Goal: Information Seeking & Learning: Compare options

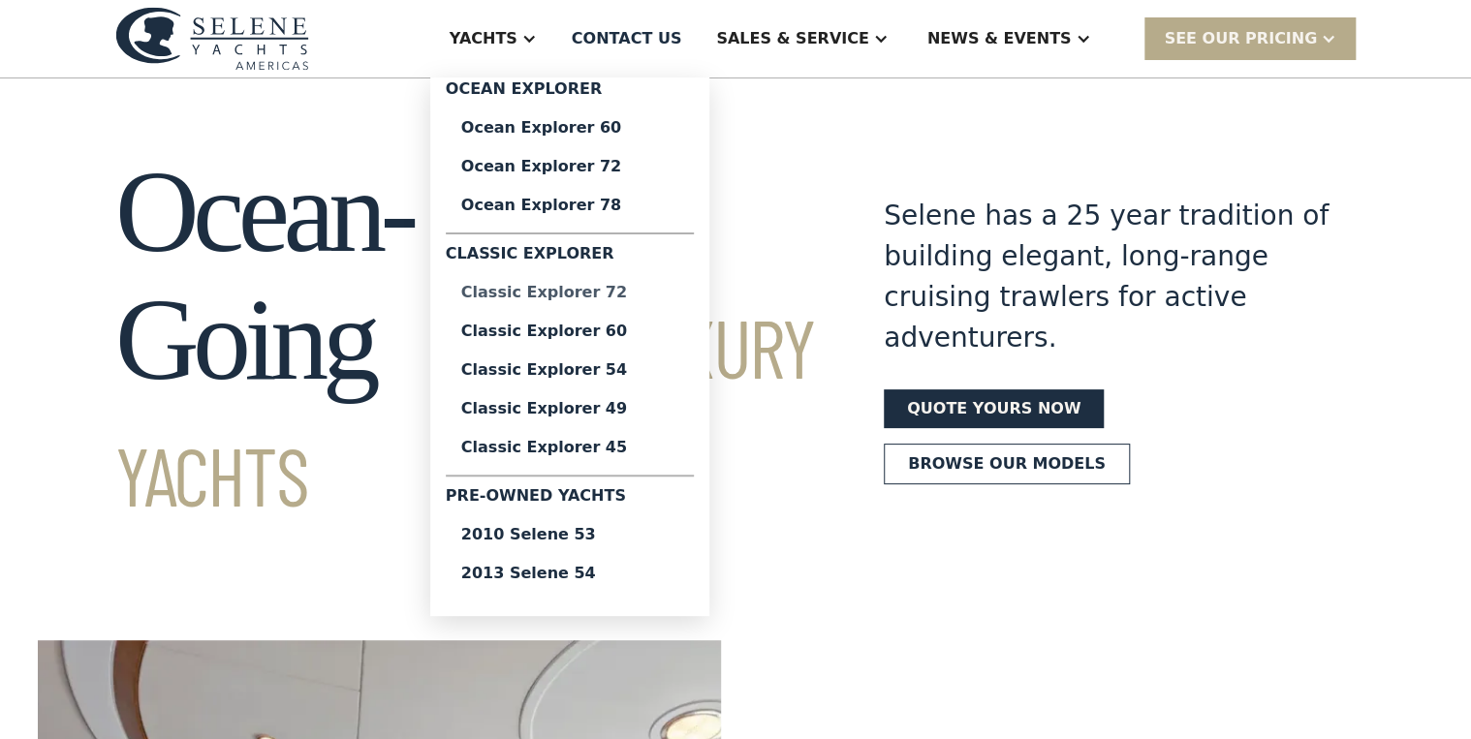
click at [636, 295] on div "Classic Explorer 72" at bounding box center [569, 293] width 217 height 16
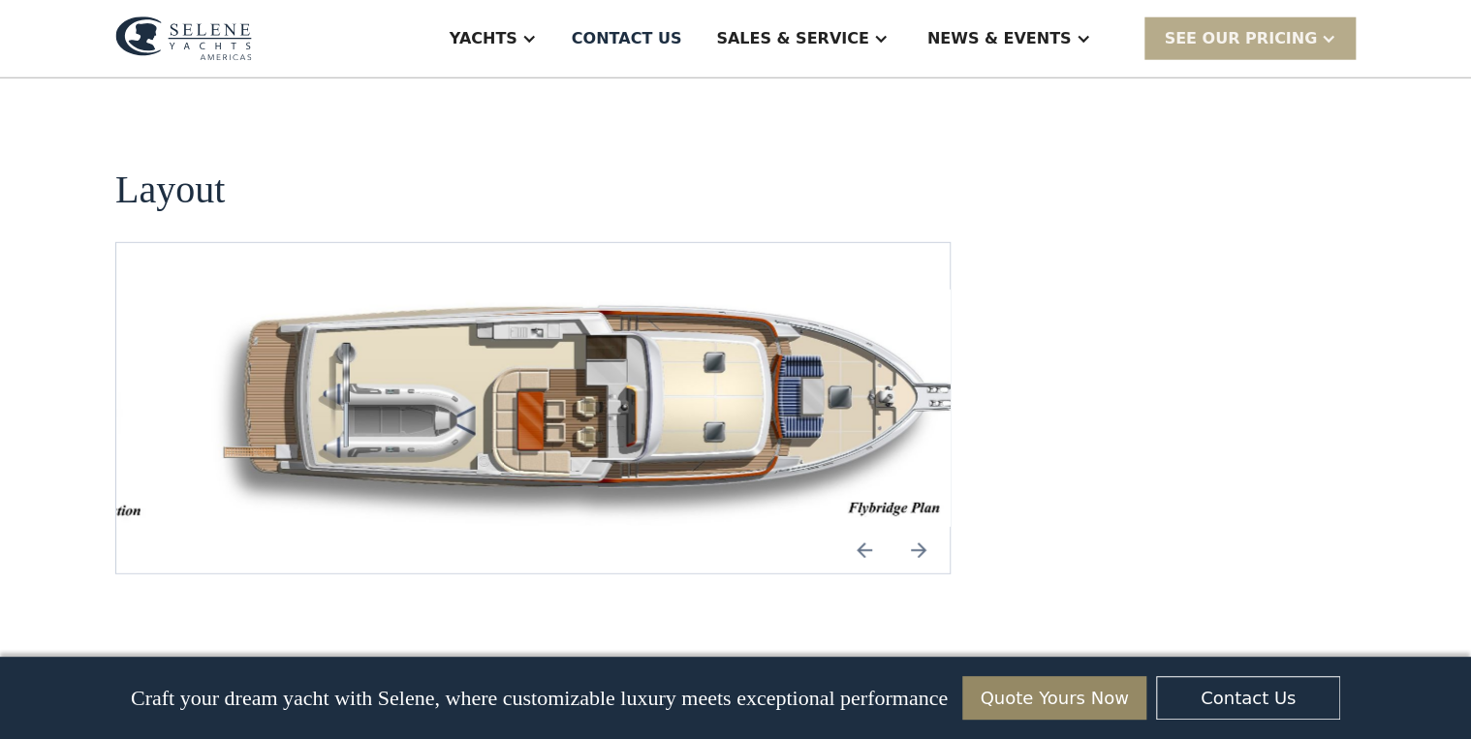
scroll to position [2558, 0]
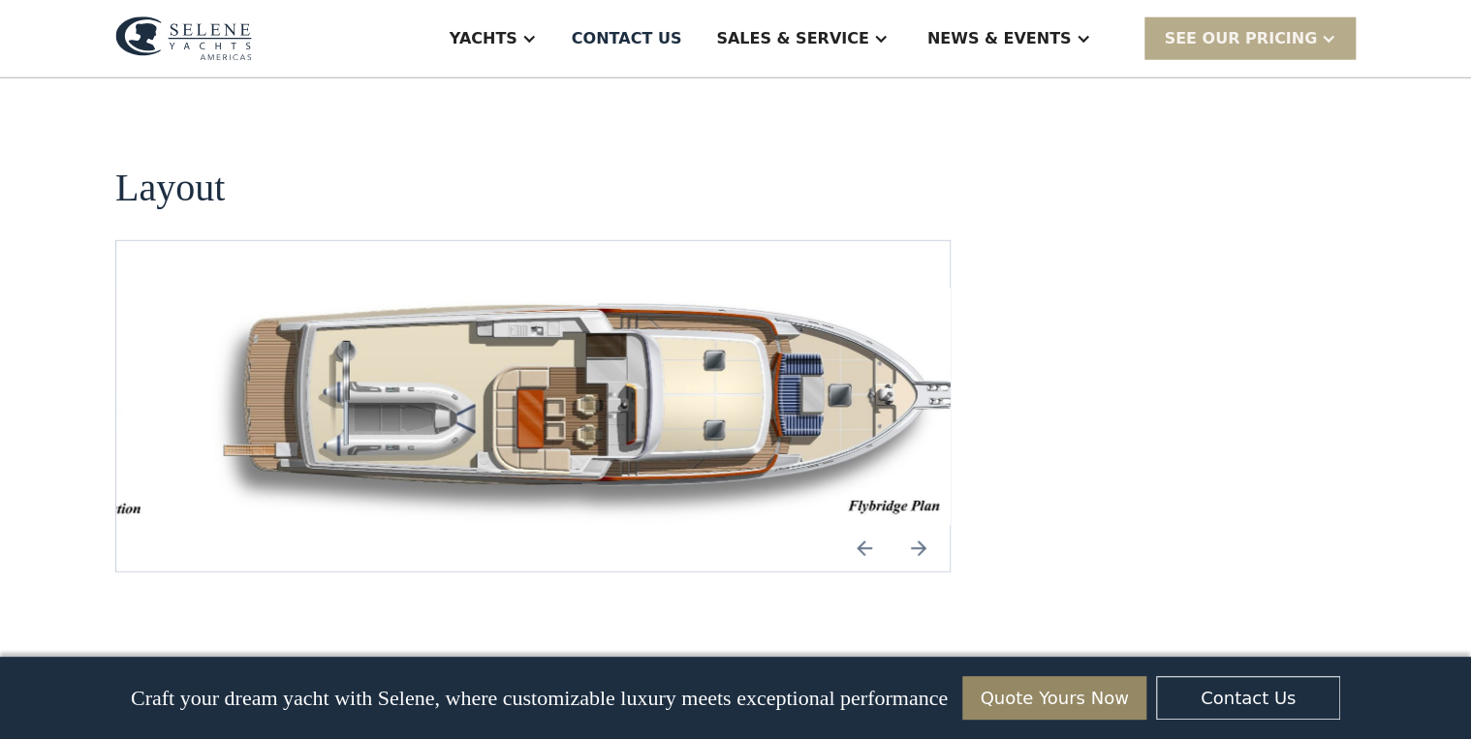
click at [549, 326] on img "open lightbox" at bounding box center [594, 407] width 802 height 238
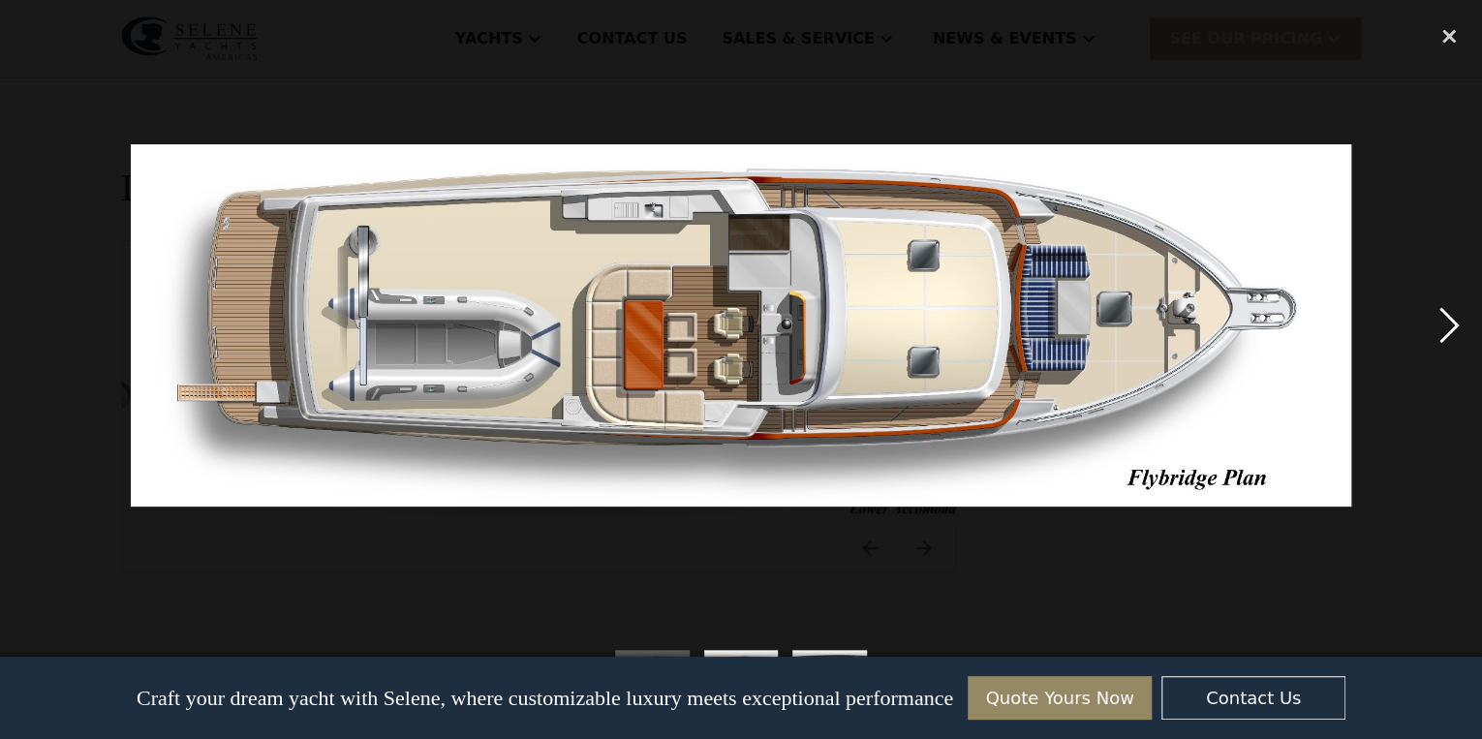
click at [1440, 334] on div "next image" at bounding box center [1449, 325] width 66 height 621
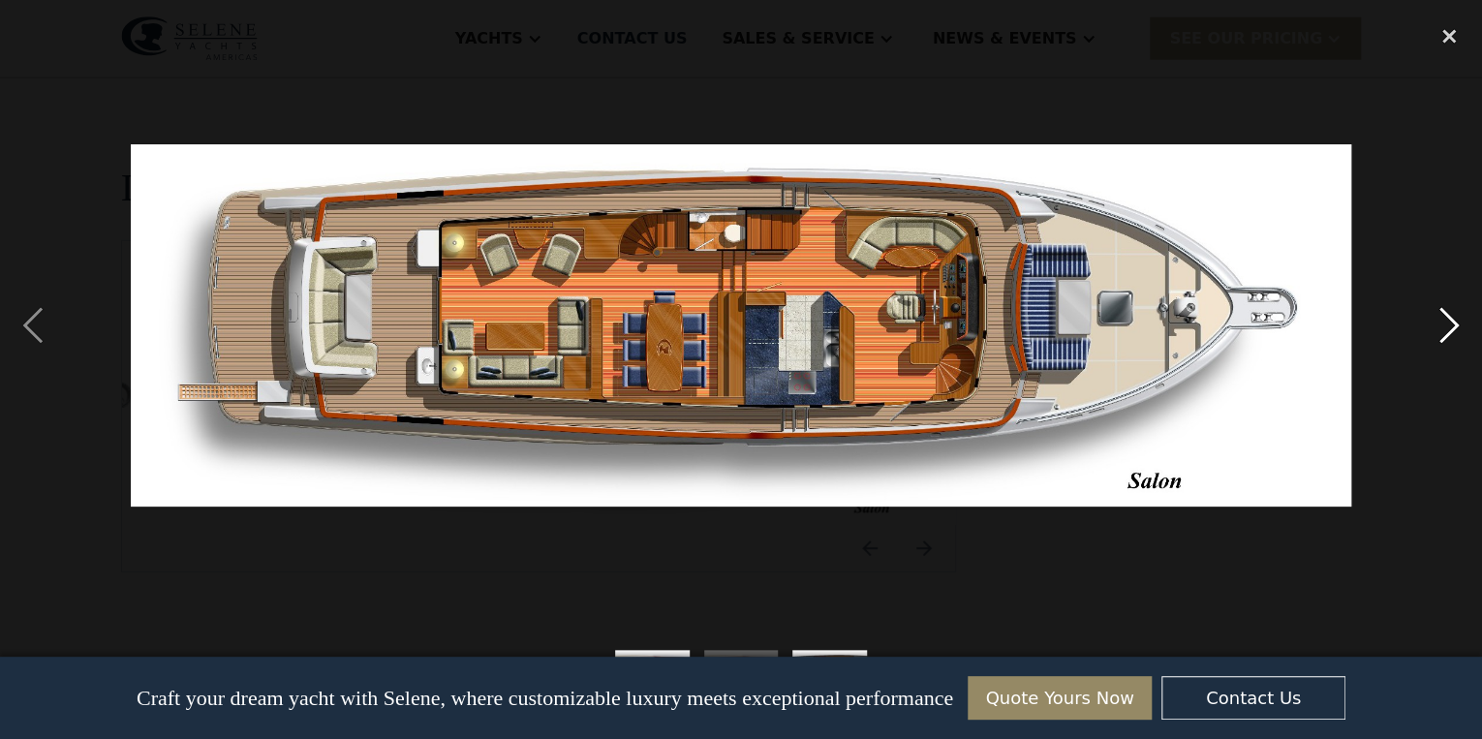
click at [1440, 334] on div "next image" at bounding box center [1449, 325] width 66 height 621
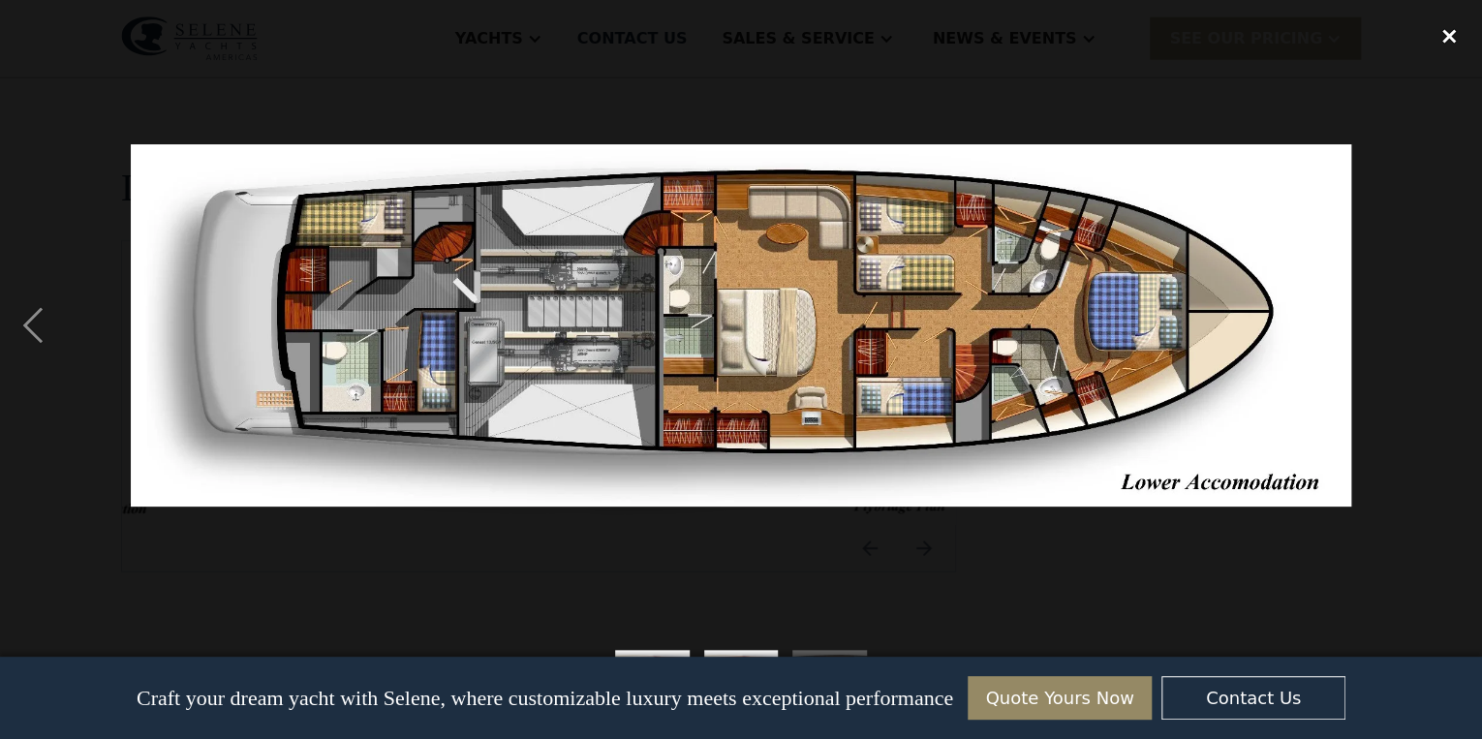
click at [1449, 37] on div "close lightbox" at bounding box center [1449, 36] width 66 height 43
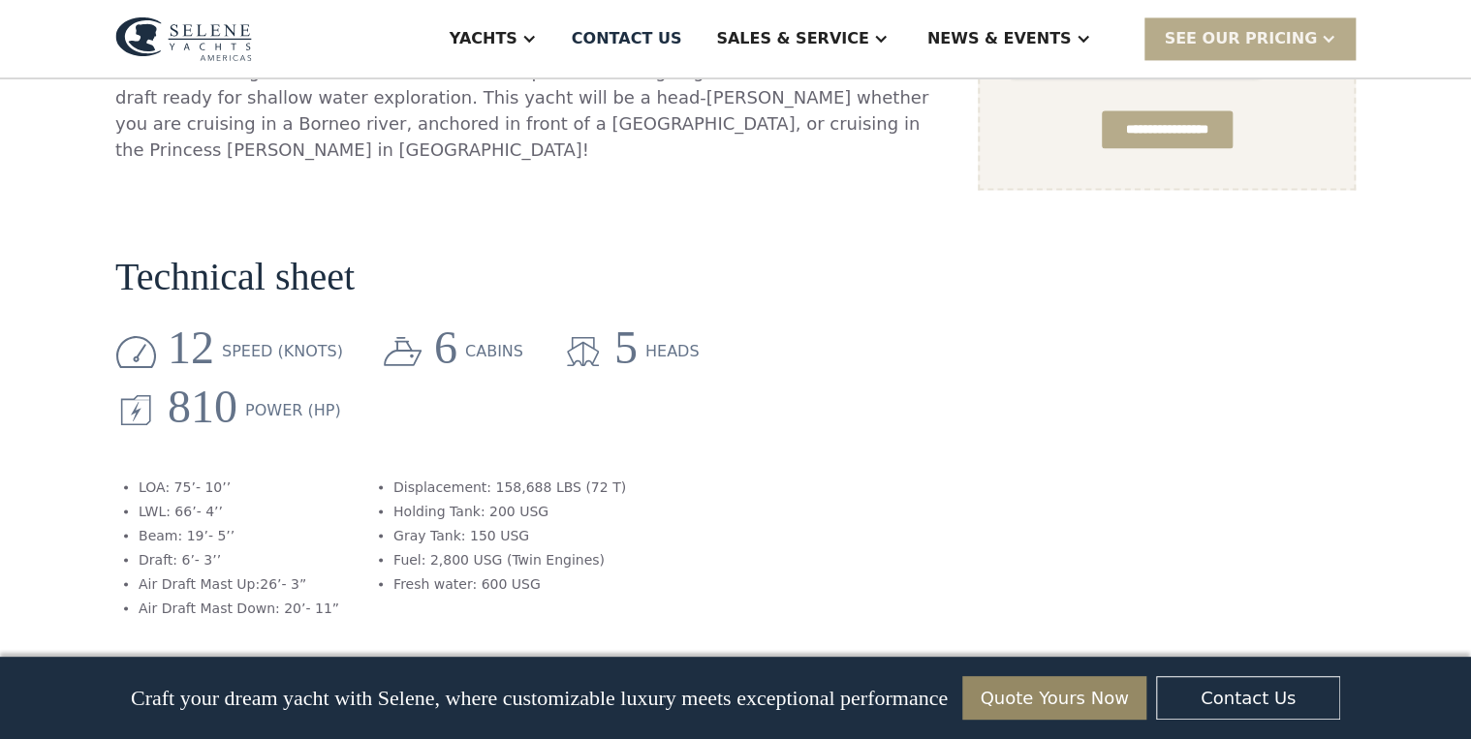
scroll to position [1550, 0]
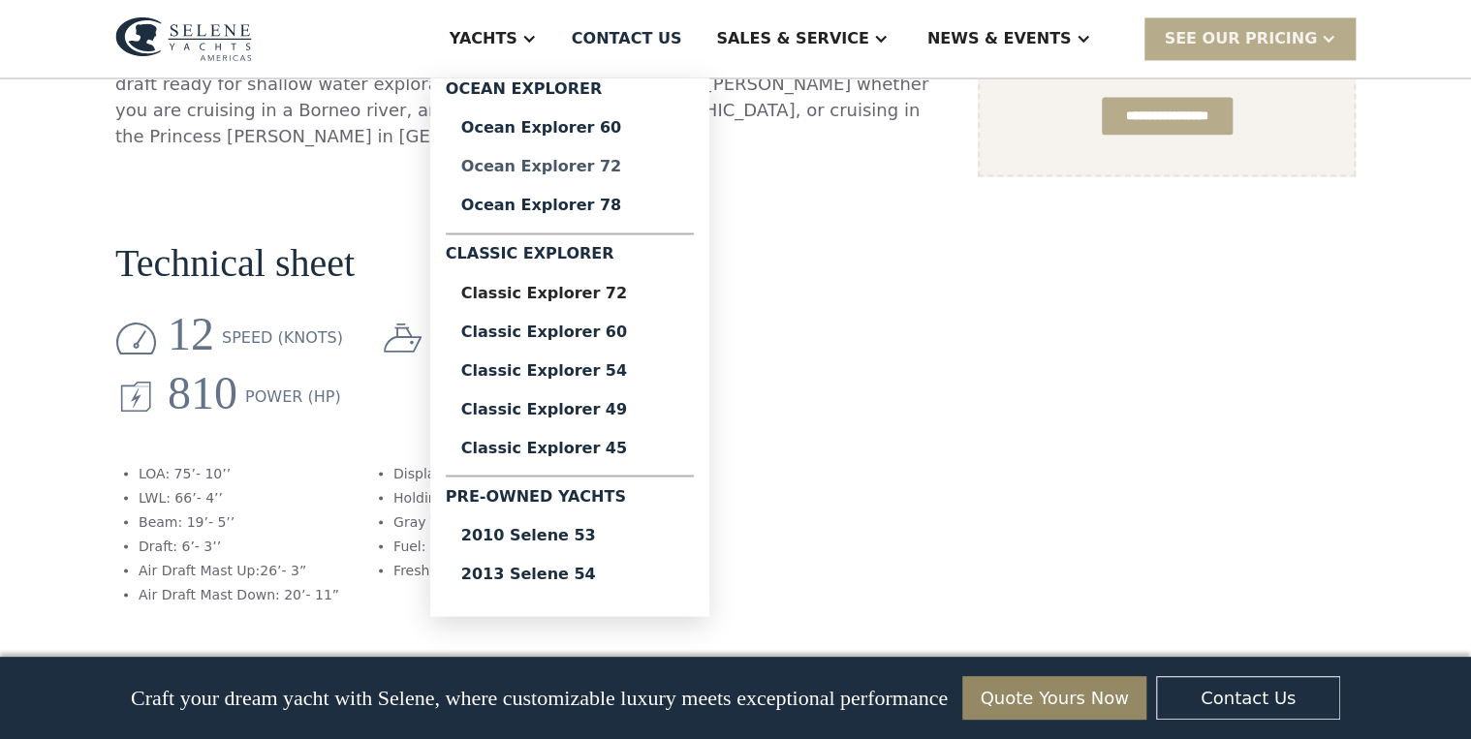
click at [627, 171] on div "Ocean Explorer 72" at bounding box center [569, 167] width 217 height 16
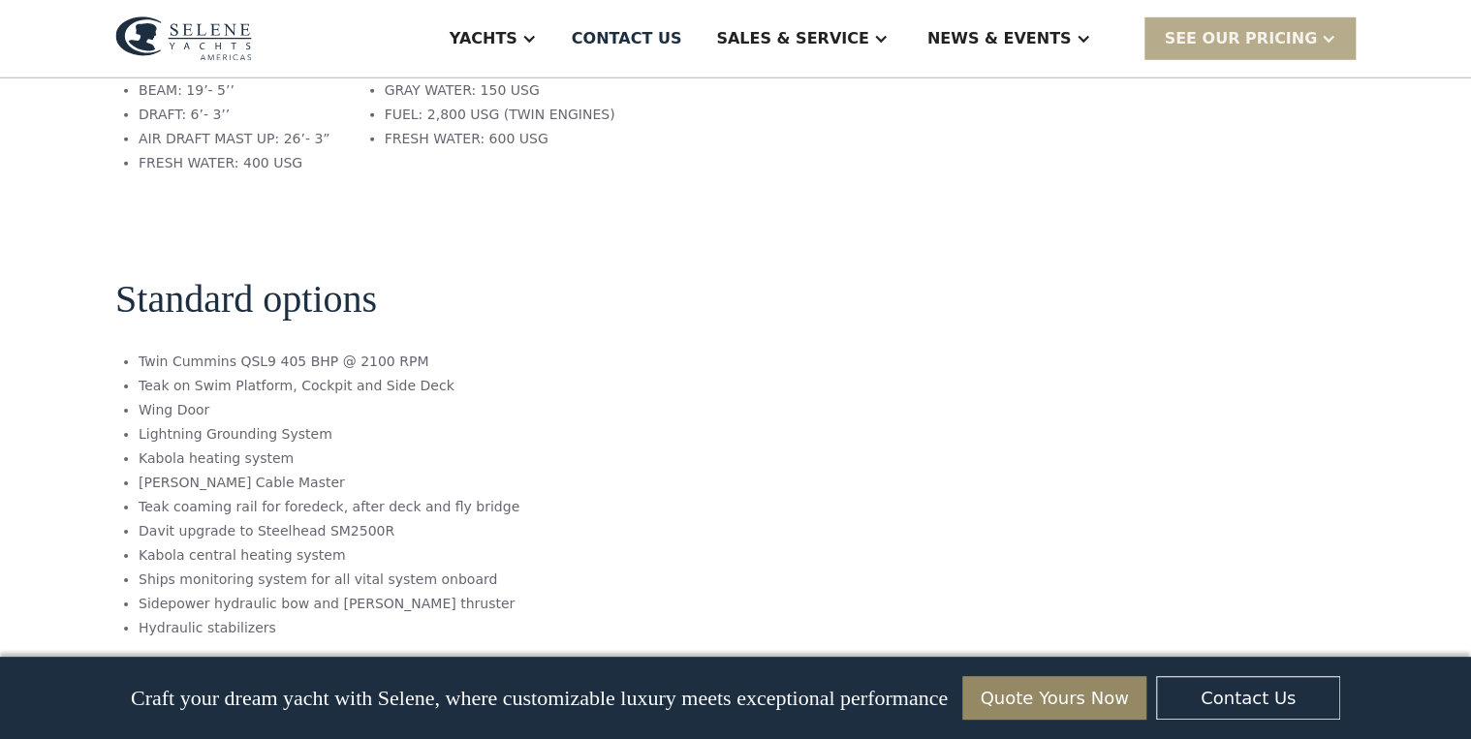
scroll to position [3255, 0]
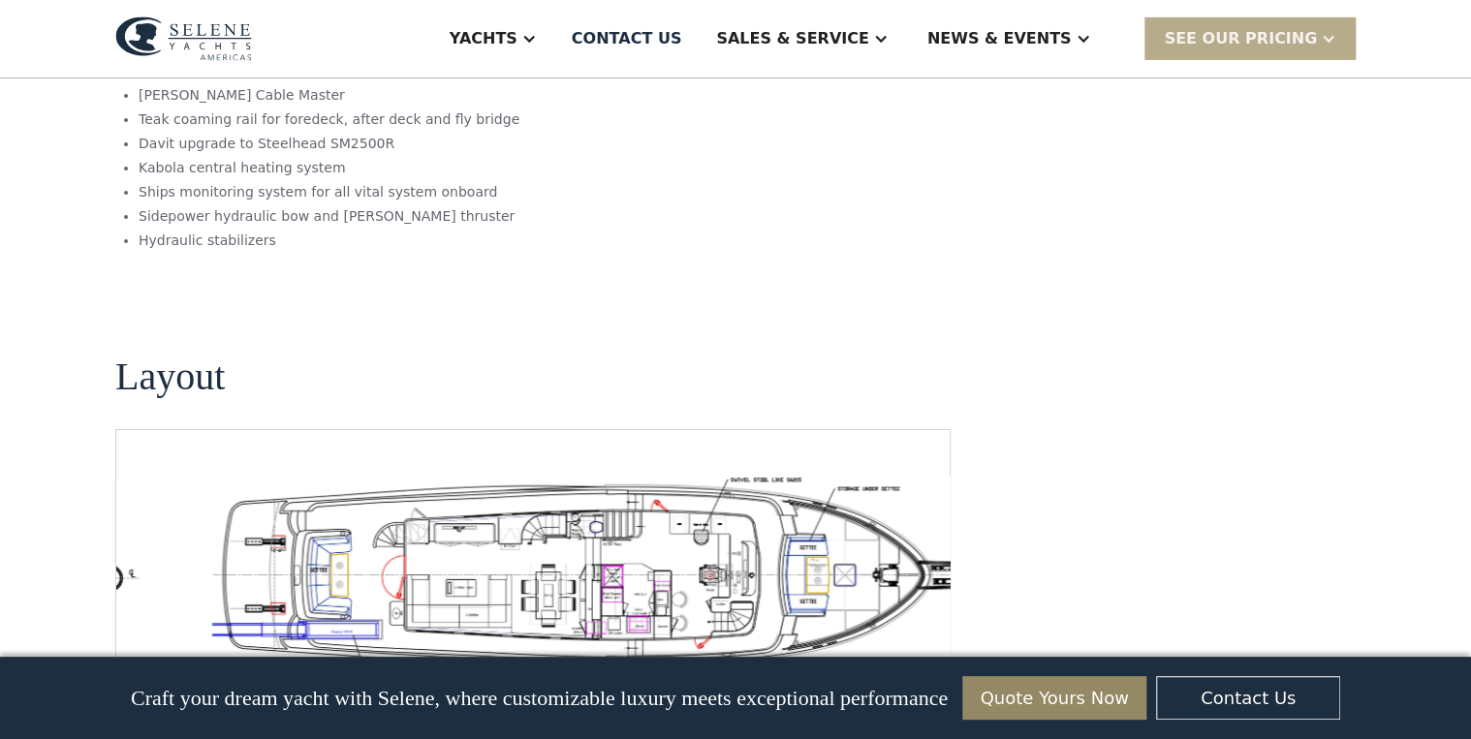
click at [639, 477] on img "open lightbox" at bounding box center [594, 575] width 802 height 196
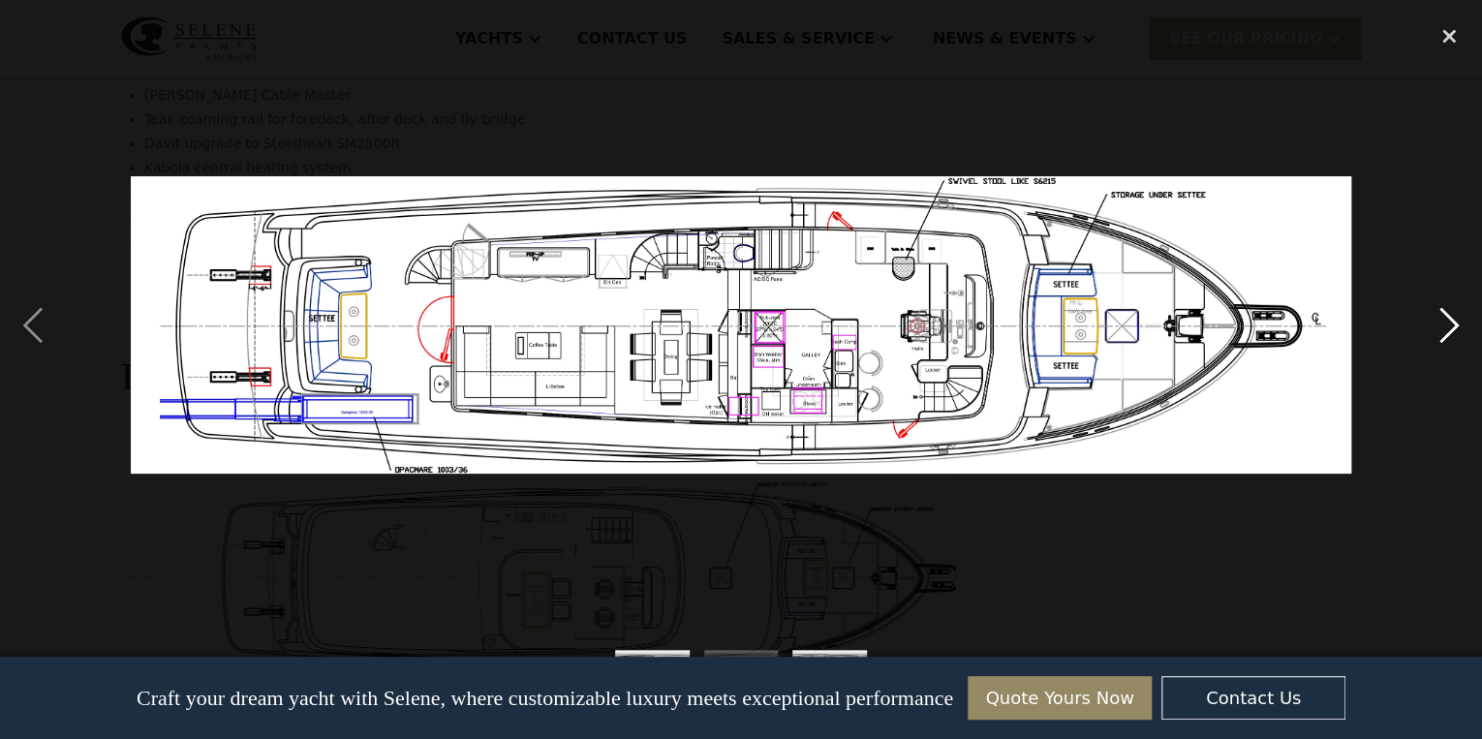
click at [1449, 316] on div "next image" at bounding box center [1449, 325] width 66 height 621
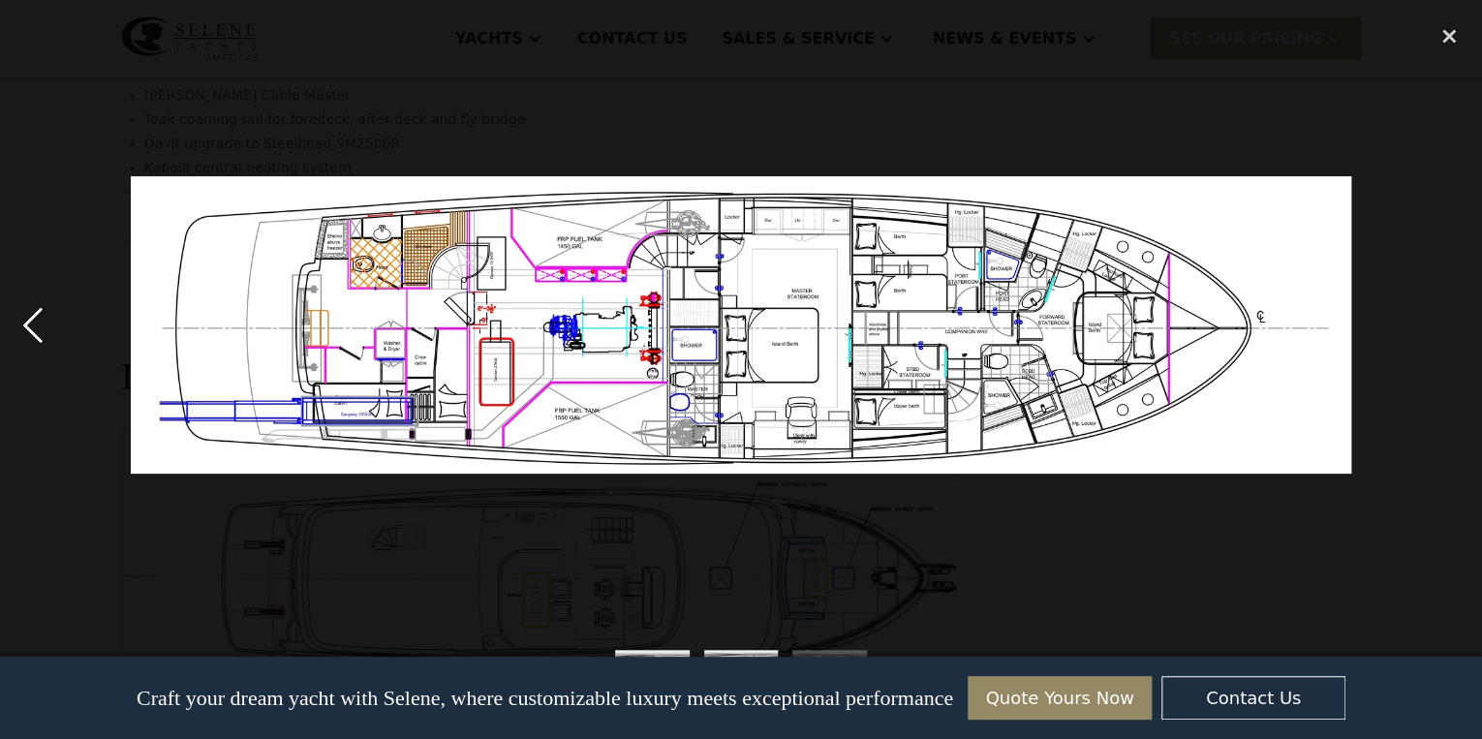
click at [46, 319] on div "previous image" at bounding box center [33, 325] width 66 height 621
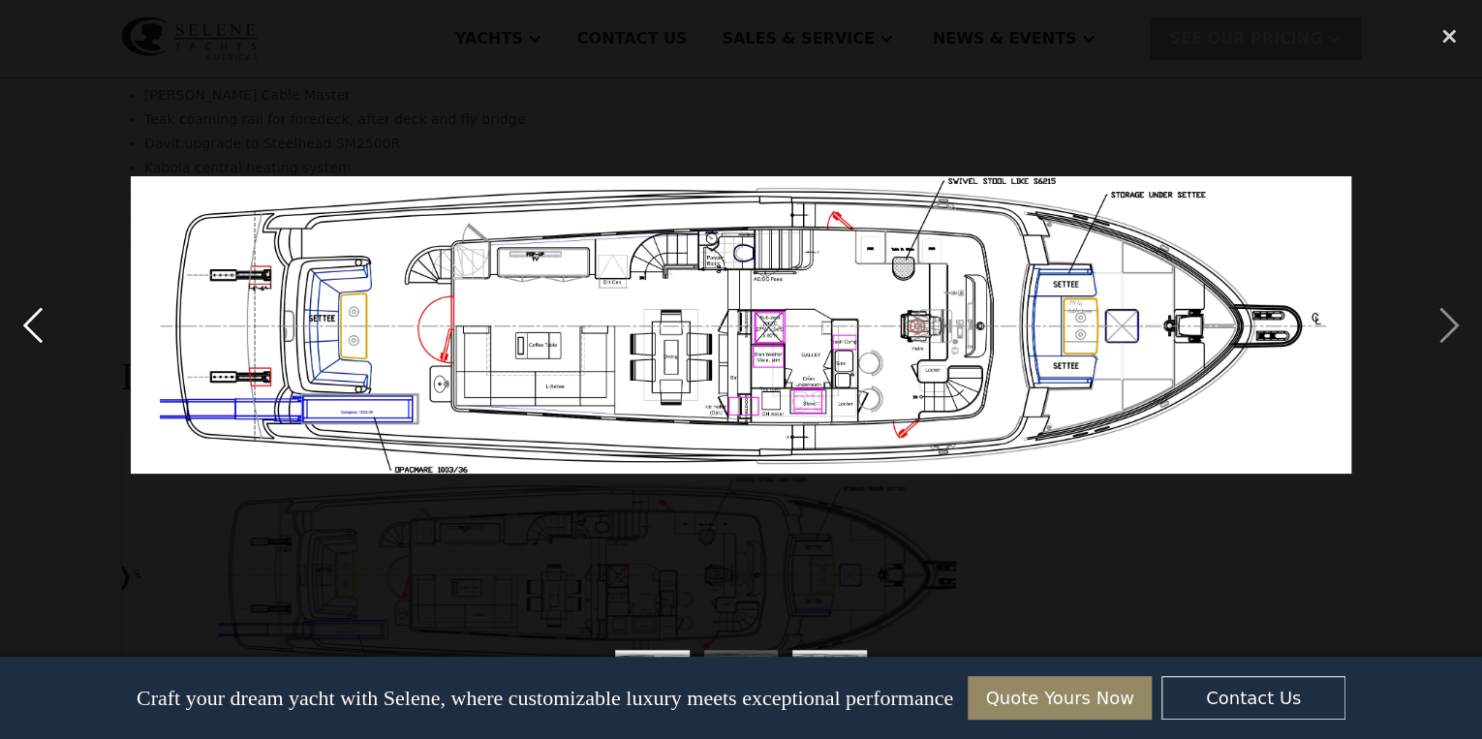
click at [46, 319] on div "previous image" at bounding box center [33, 325] width 66 height 621
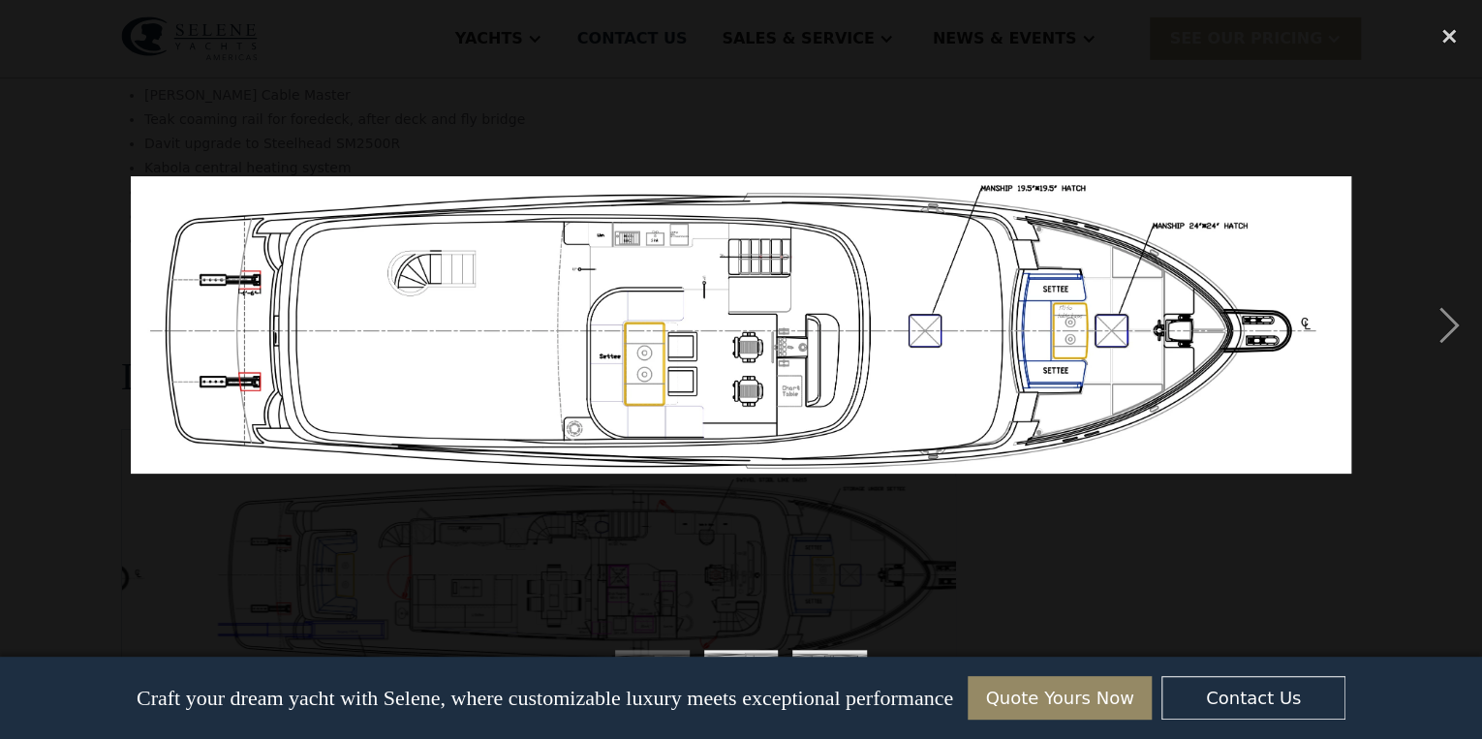
click at [46, 319] on div "previous image" at bounding box center [33, 325] width 66 height 621
click at [1434, 324] on div "next image" at bounding box center [1449, 325] width 66 height 621
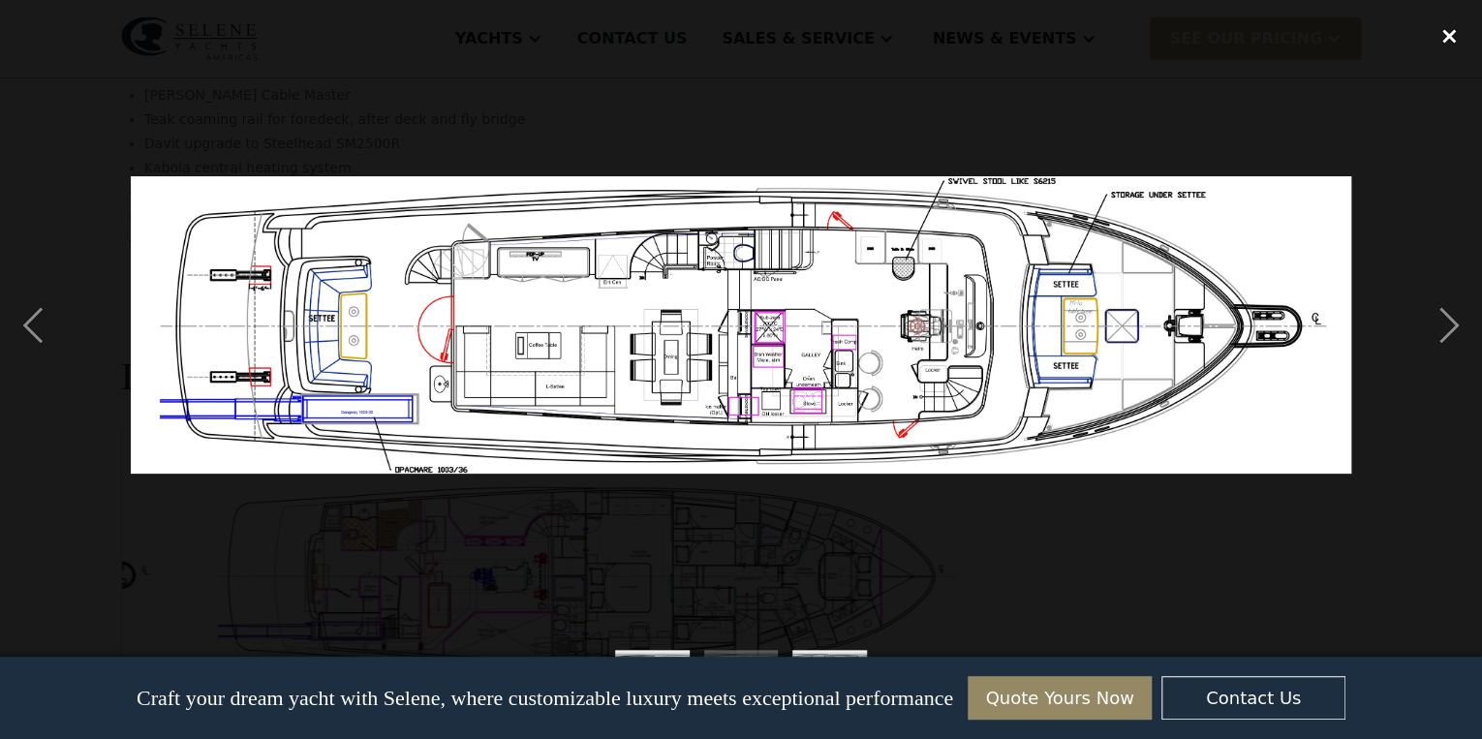
click at [1462, 41] on div "close lightbox" at bounding box center [1449, 36] width 66 height 43
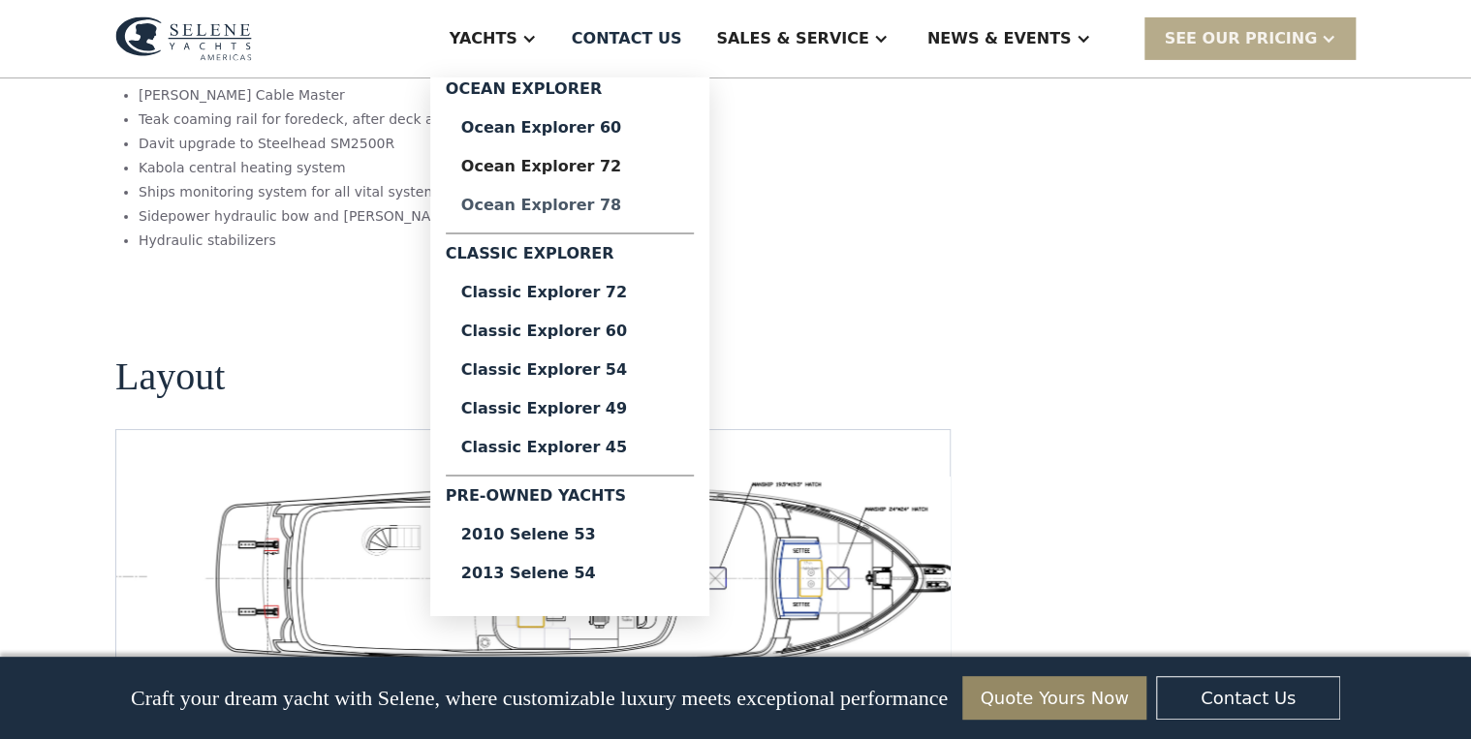
click at [618, 199] on div "Ocean Explorer 78" at bounding box center [569, 206] width 217 height 16
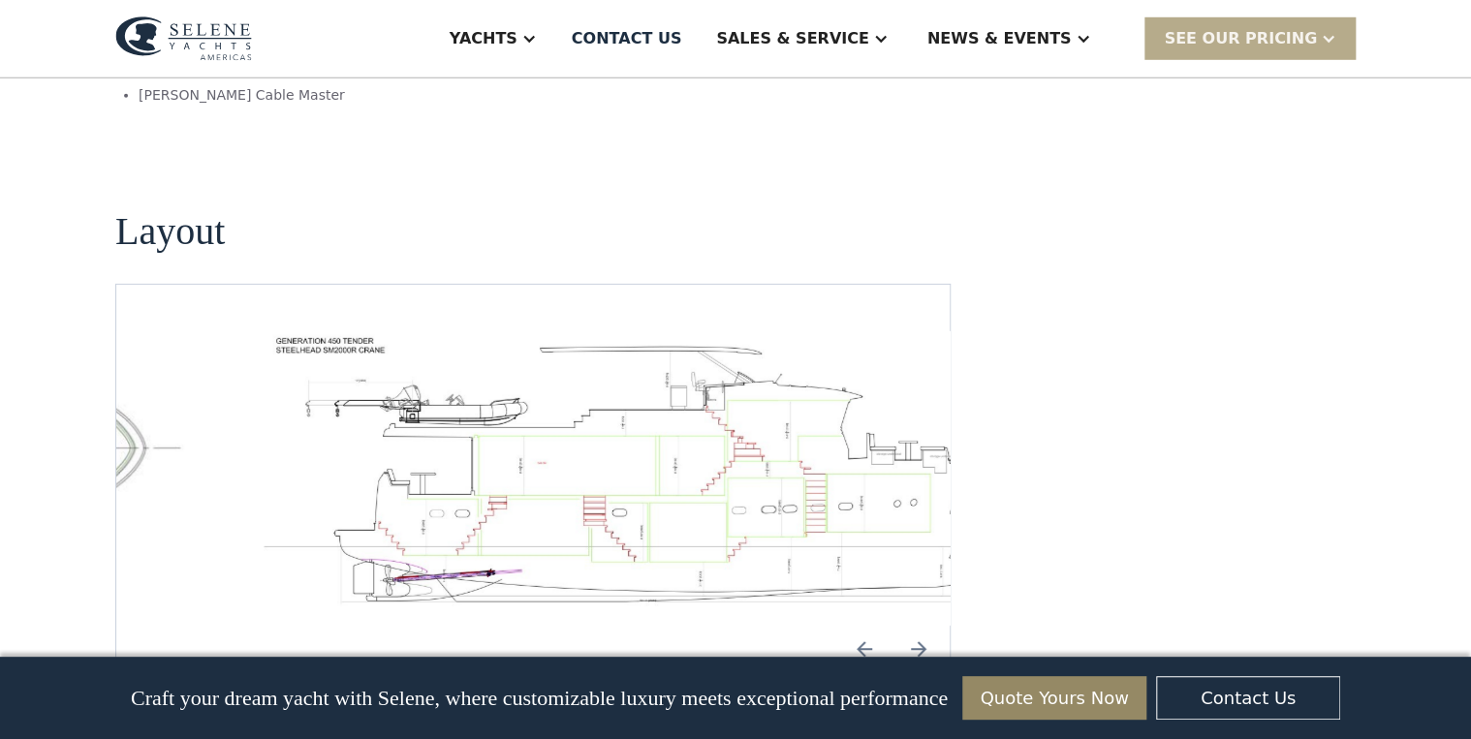
scroll to position [2868, 0]
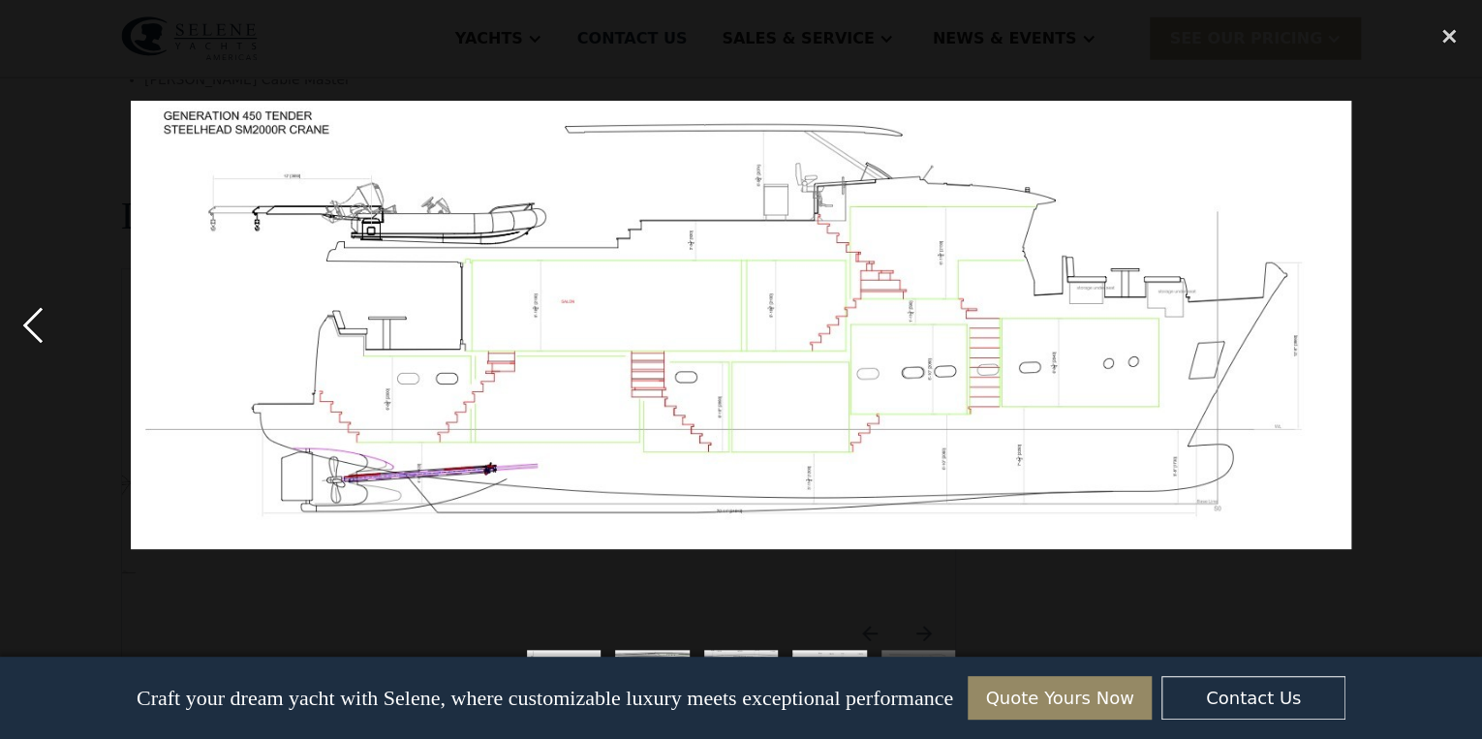
click at [34, 327] on div "previous image" at bounding box center [33, 325] width 66 height 621
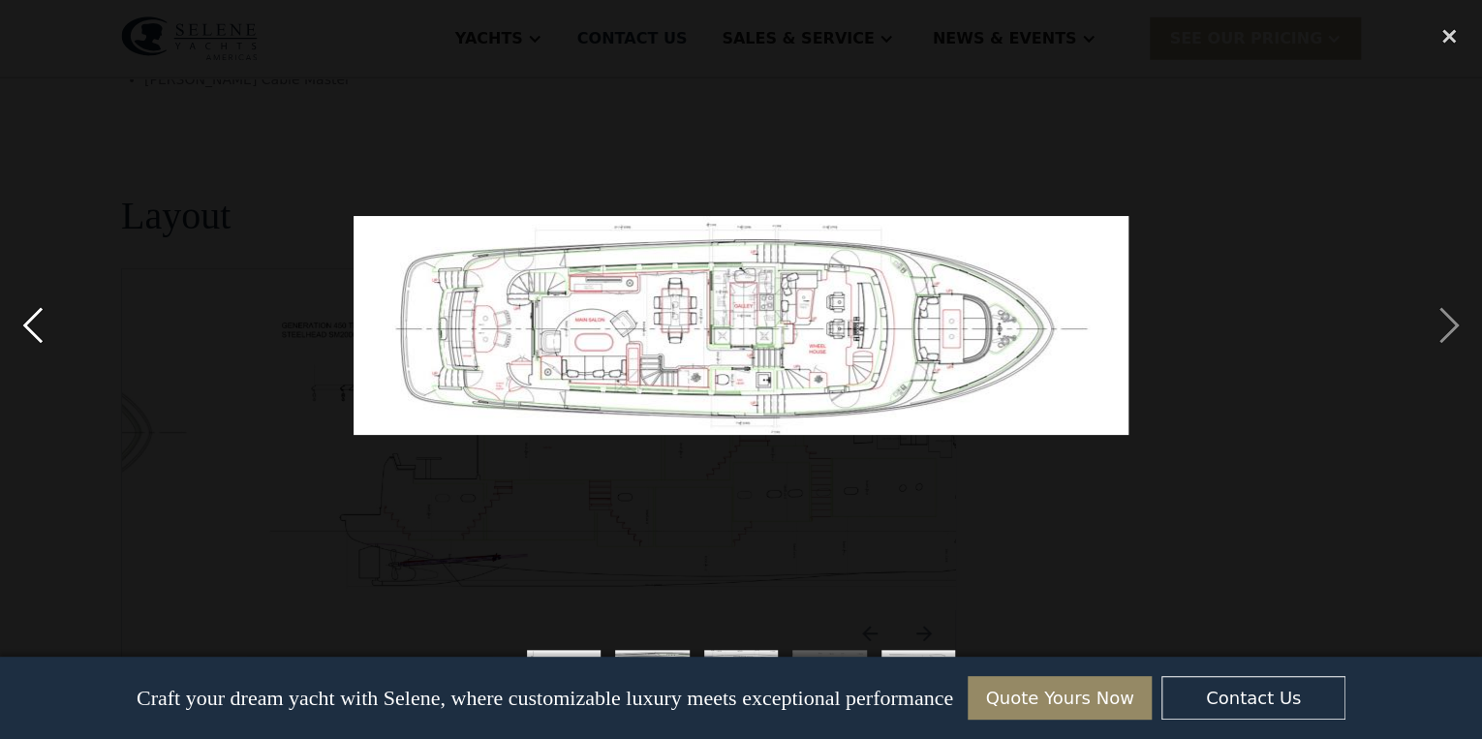
click at [39, 328] on div "previous image" at bounding box center [33, 325] width 66 height 621
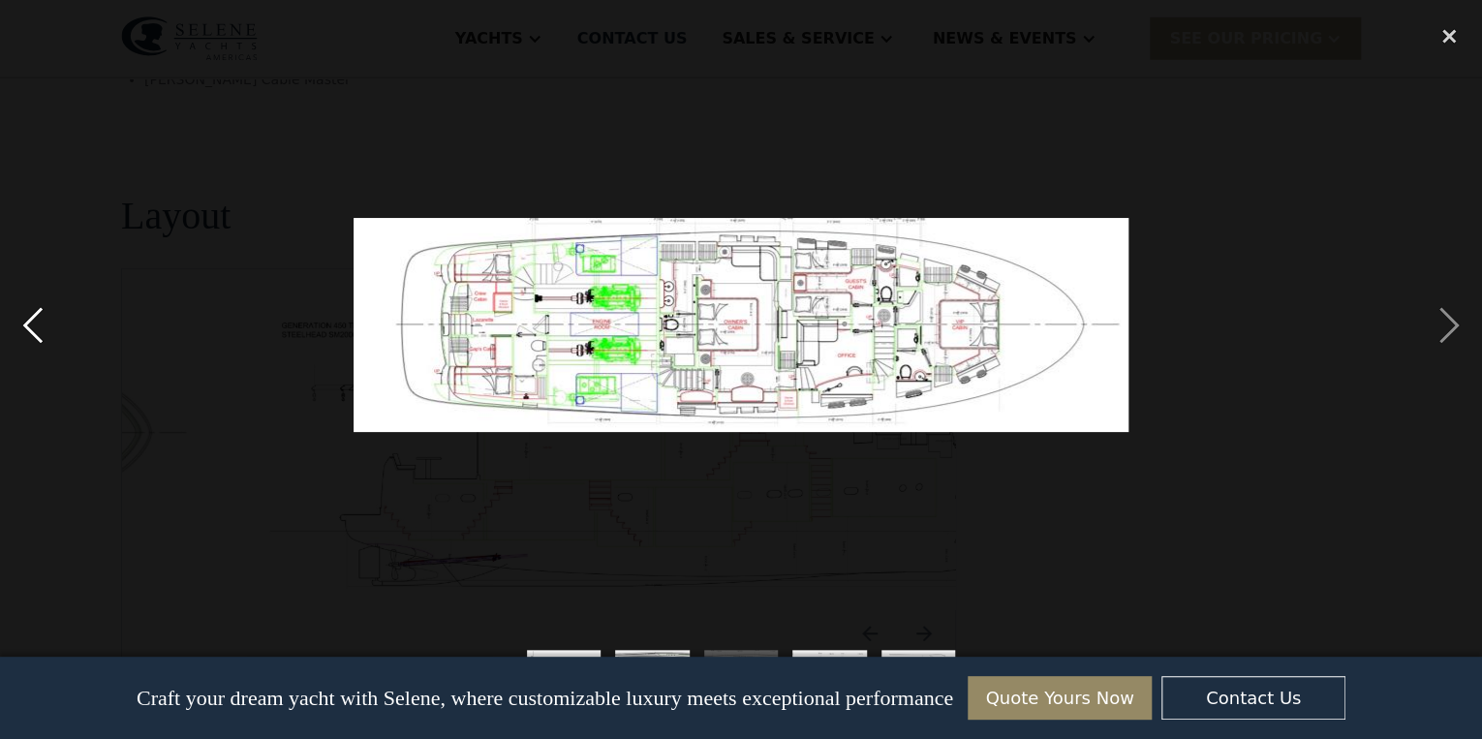
click at [39, 328] on div "previous image" at bounding box center [33, 325] width 66 height 621
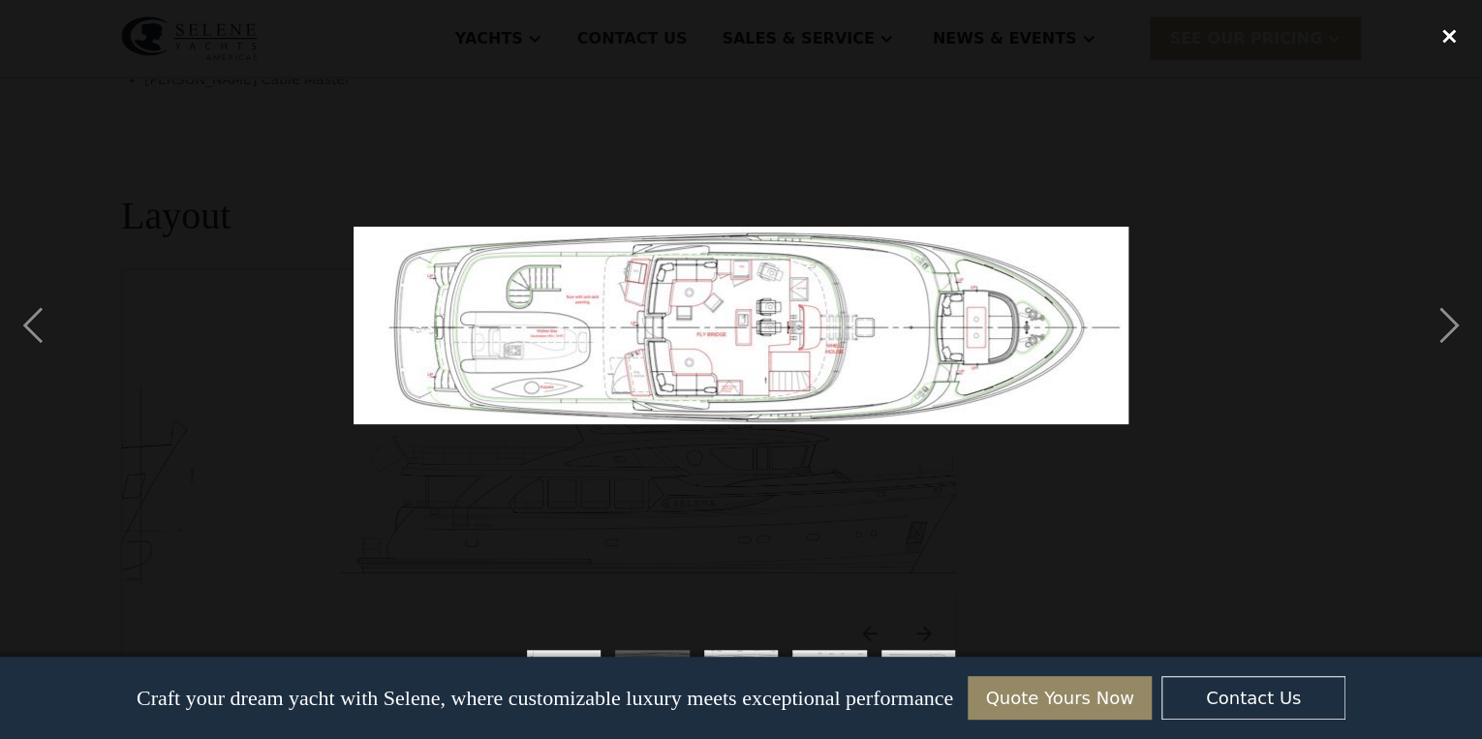
click at [1445, 35] on div "close lightbox" at bounding box center [1449, 36] width 66 height 43
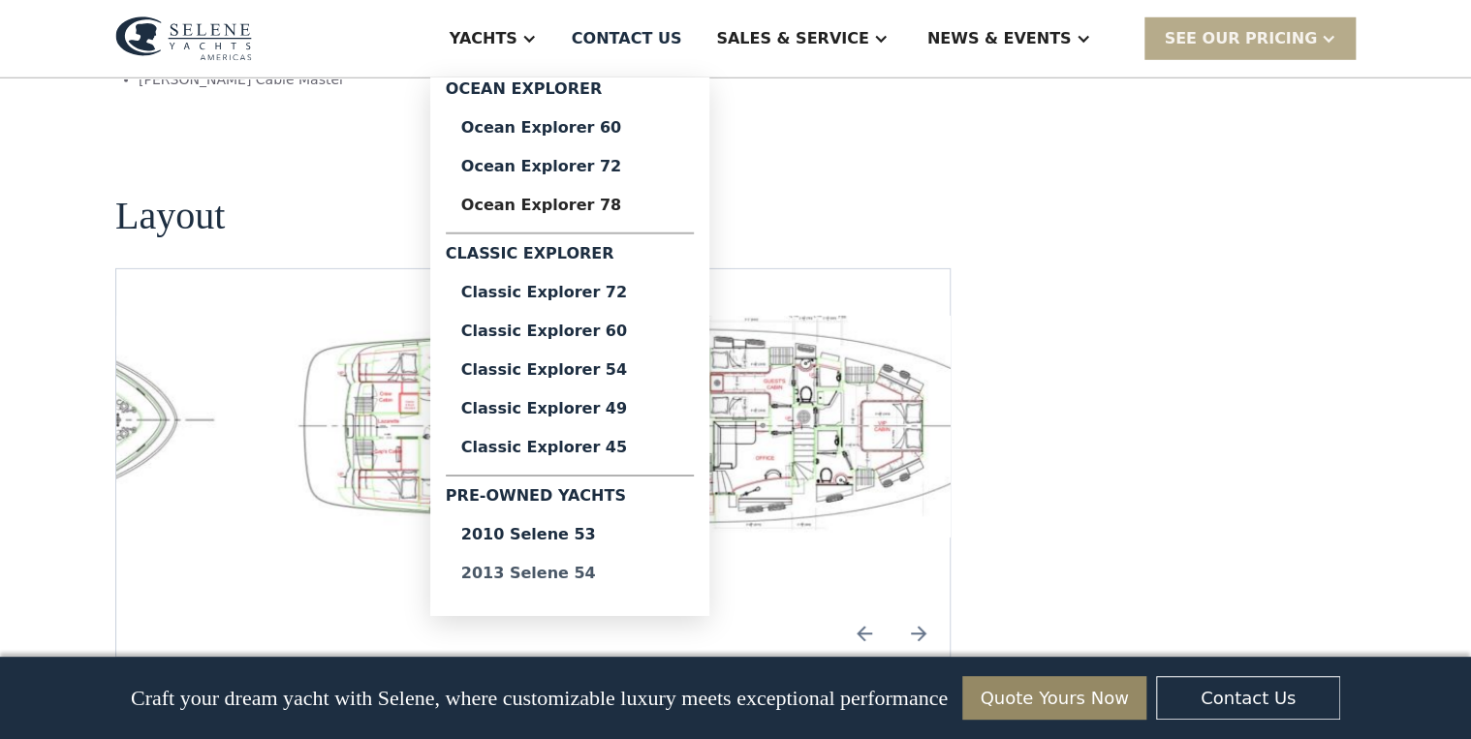
click at [632, 576] on div "2013 Selene 54" at bounding box center [569, 574] width 217 height 16
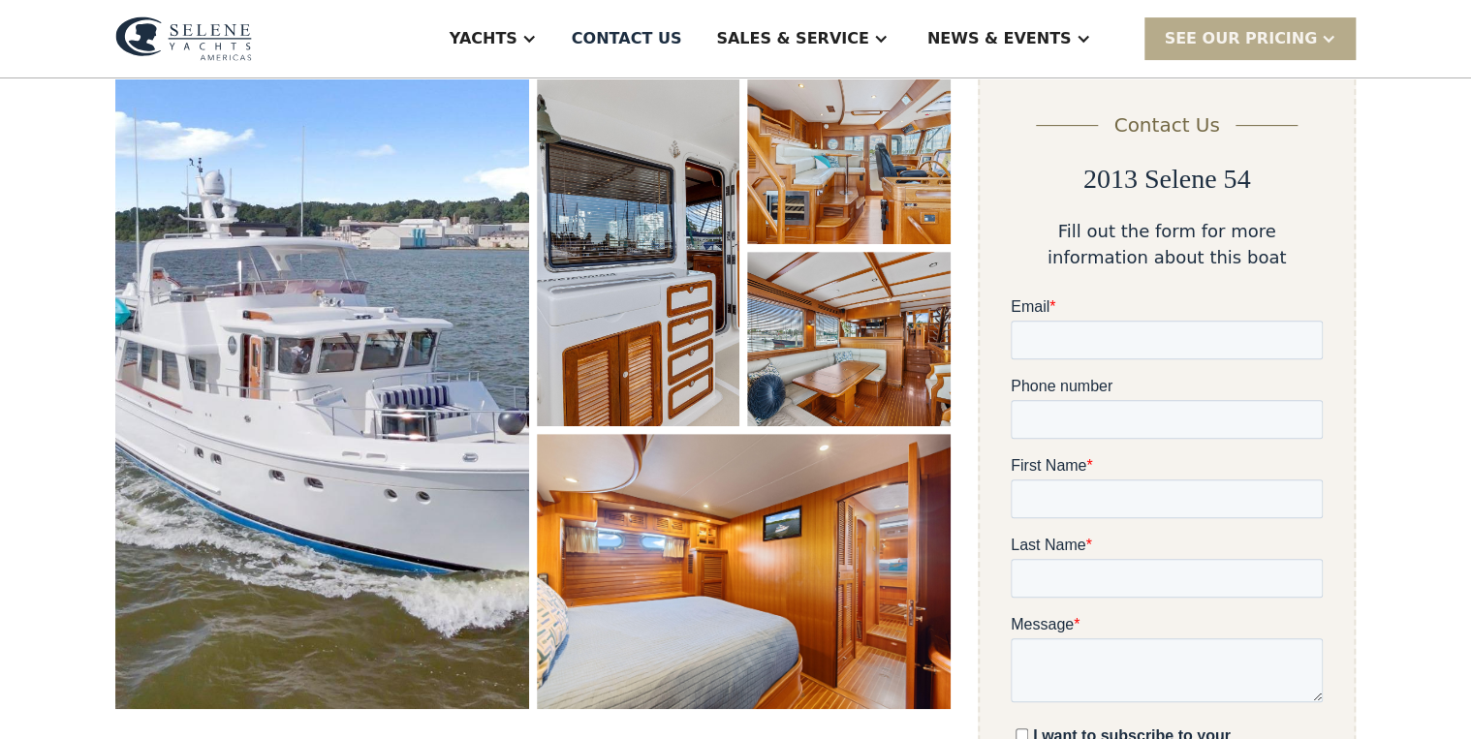
scroll to position [78, 0]
